Goal: Task Accomplishment & Management: Use online tool/utility

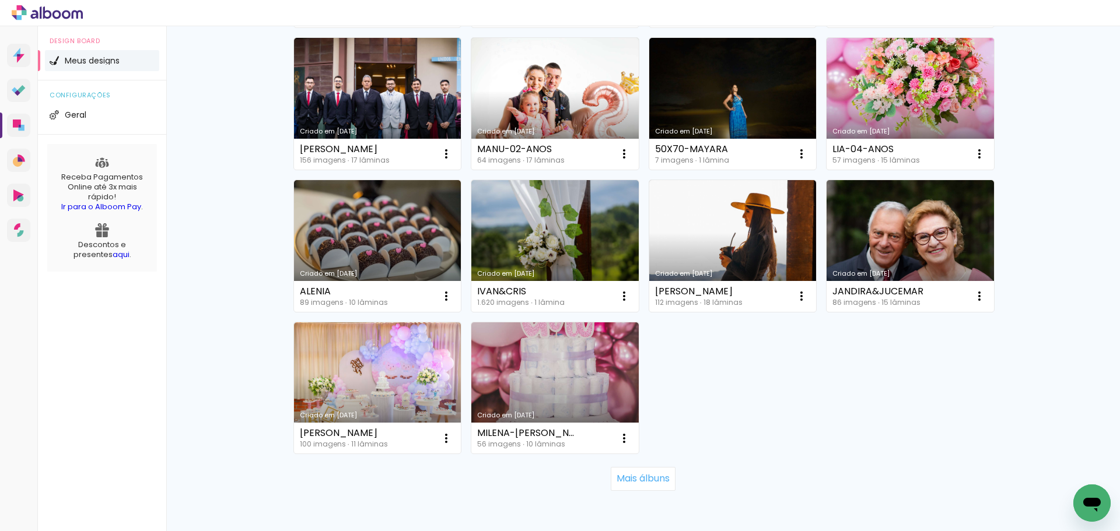
scroll to position [735, 0]
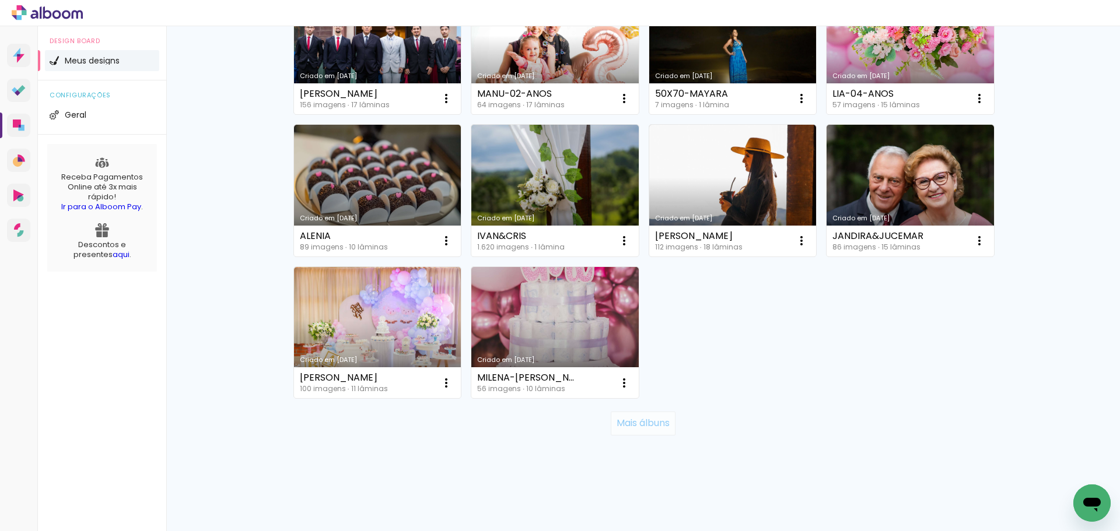
click at [0, 0] on slot "Mais álbuns" at bounding box center [0, 0] width 0 height 0
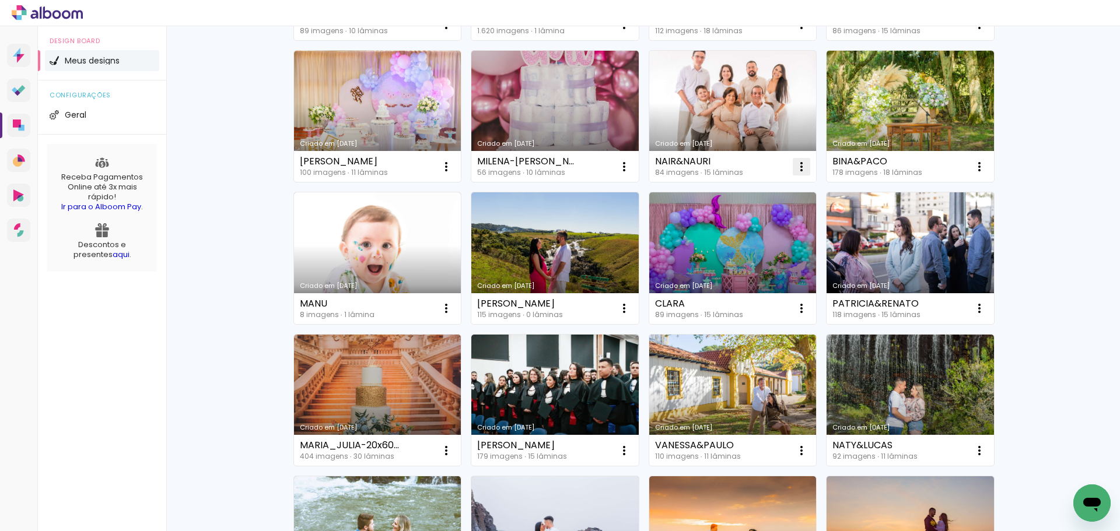
scroll to position [1027, 0]
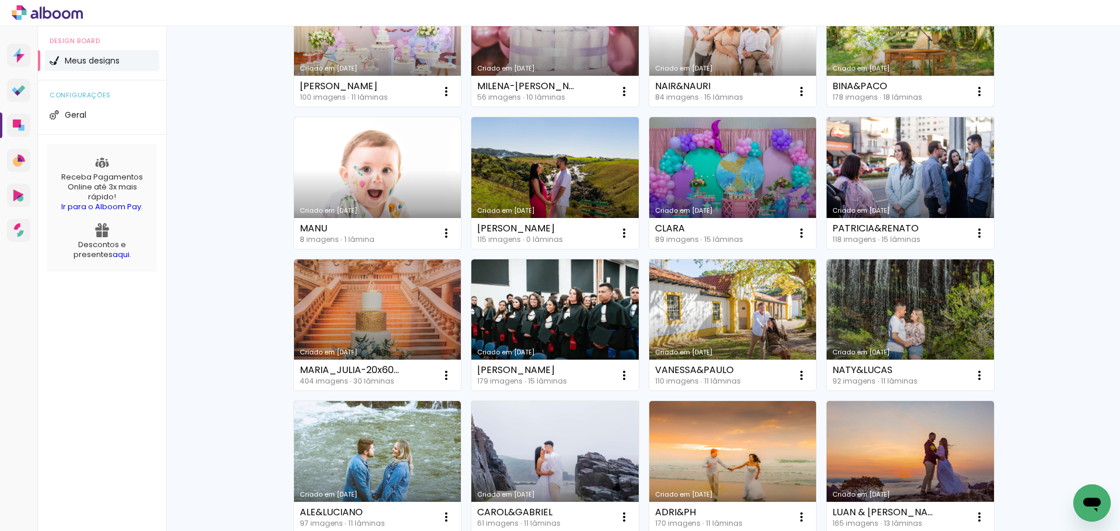
click at [885, 60] on link "Criado em [DATE]" at bounding box center [910, 41] width 167 height 132
